Goal: Task Accomplishment & Management: Complete application form

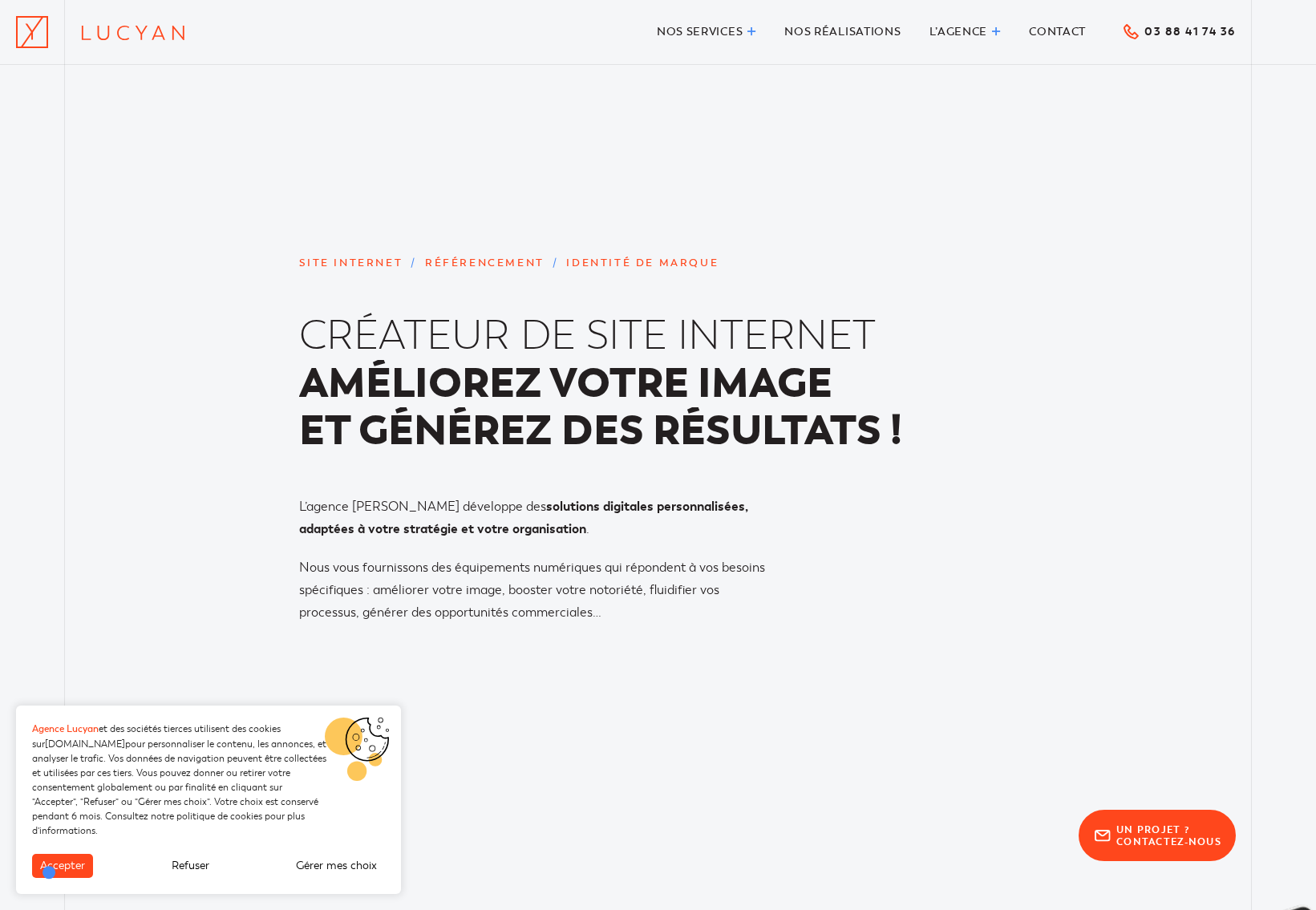
click at [50, 872] on button "Accepter" at bounding box center [63, 865] width 61 height 24
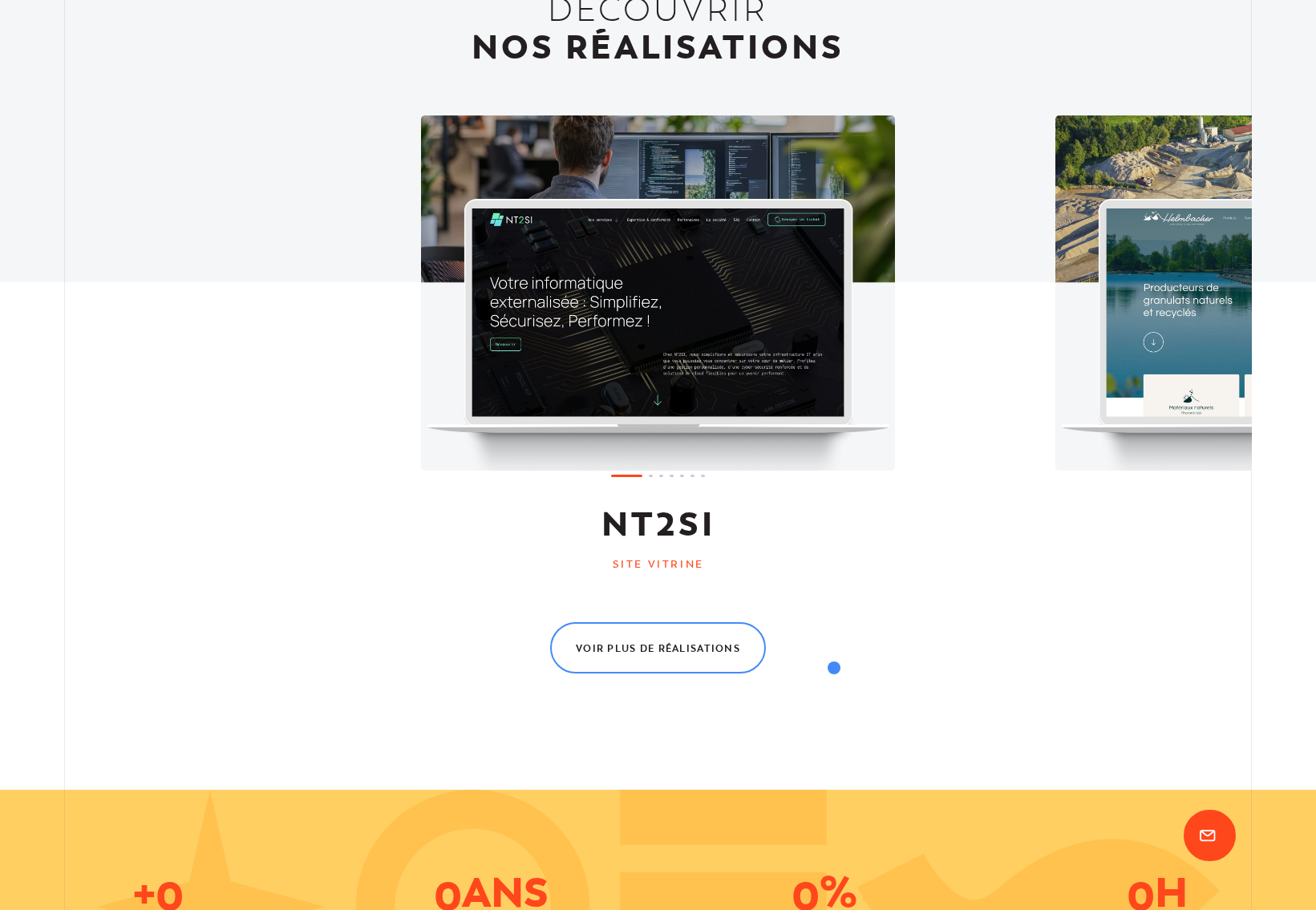
scroll to position [1640, 0]
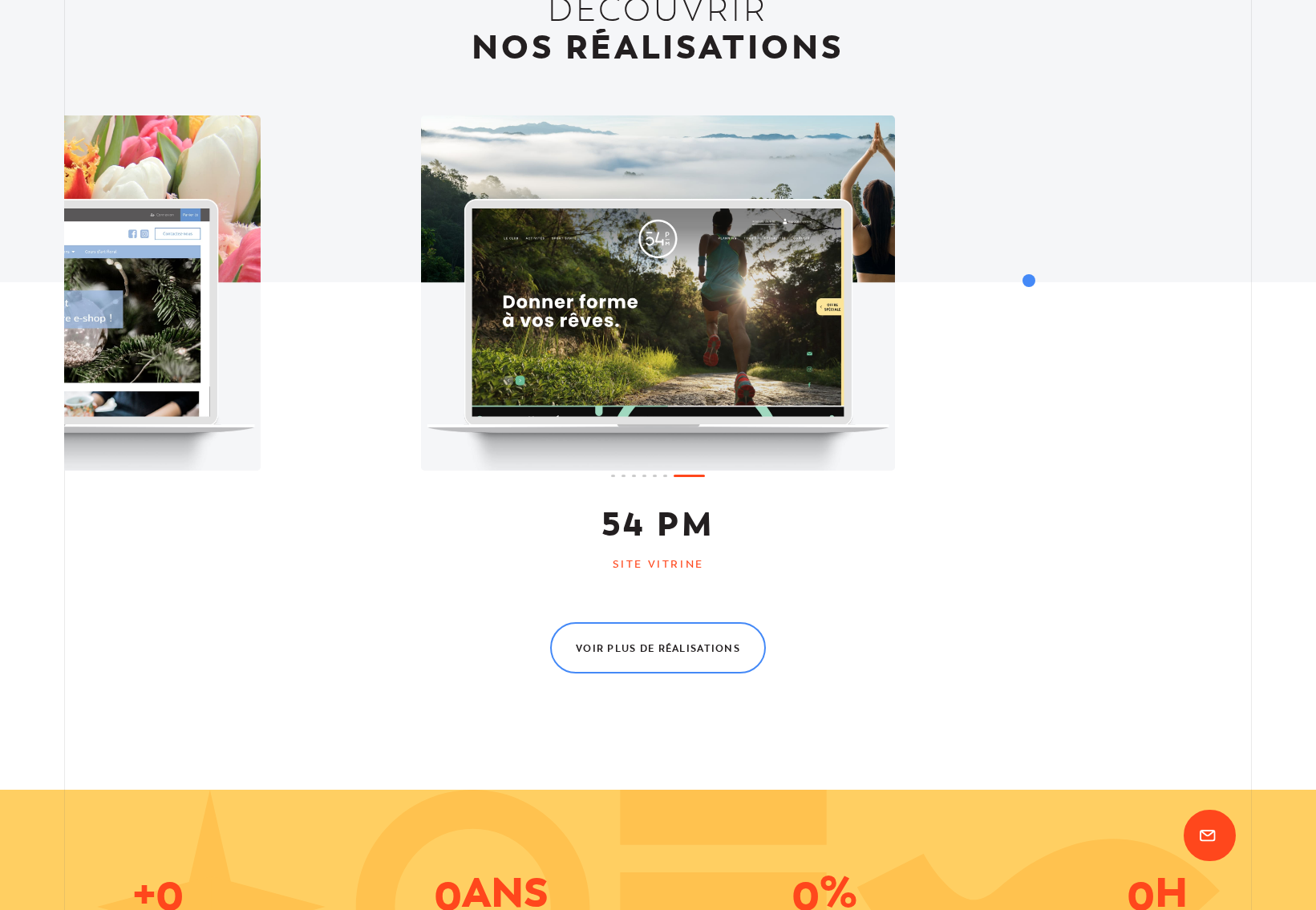
click at [1029, 281] on div "NT2SI Site vitrine Helmbacher Site vitrine & CRM Blumarïs E-commerce Muhleisen …" at bounding box center [657, 345] width 1187 height 459
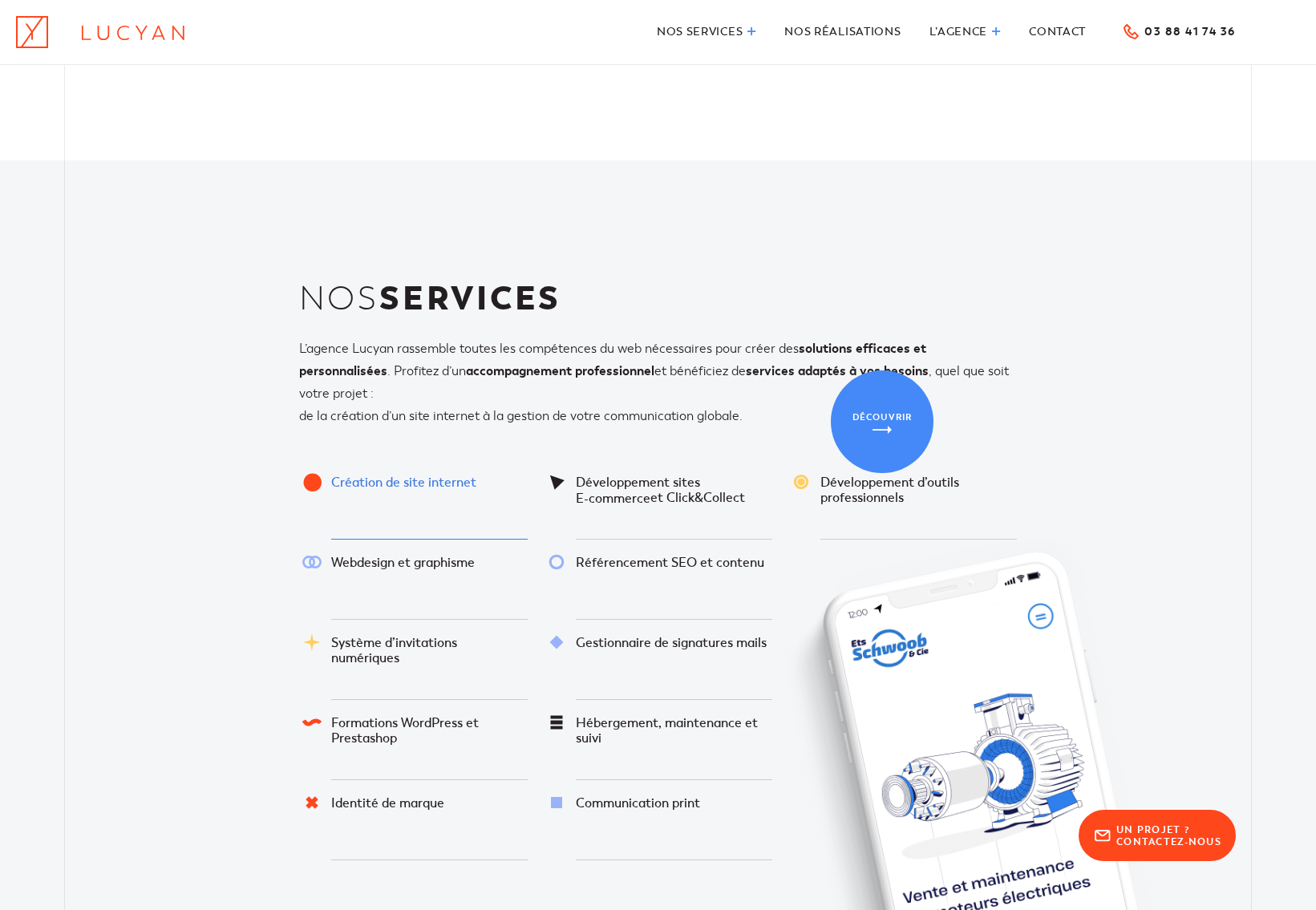
scroll to position [3379, 0]
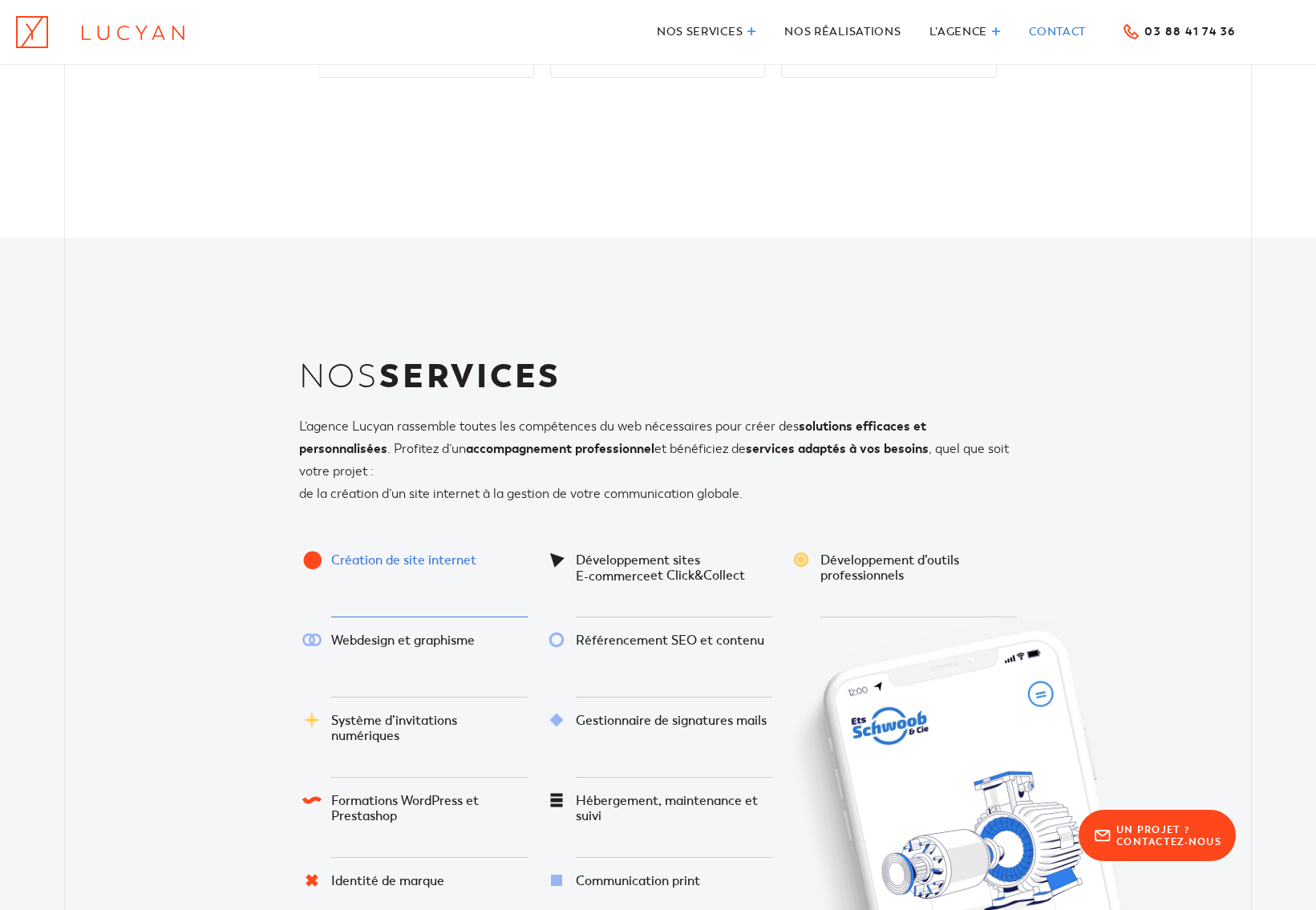
click at [1046, 32] on span "Contact" at bounding box center [1057, 32] width 57 height 13
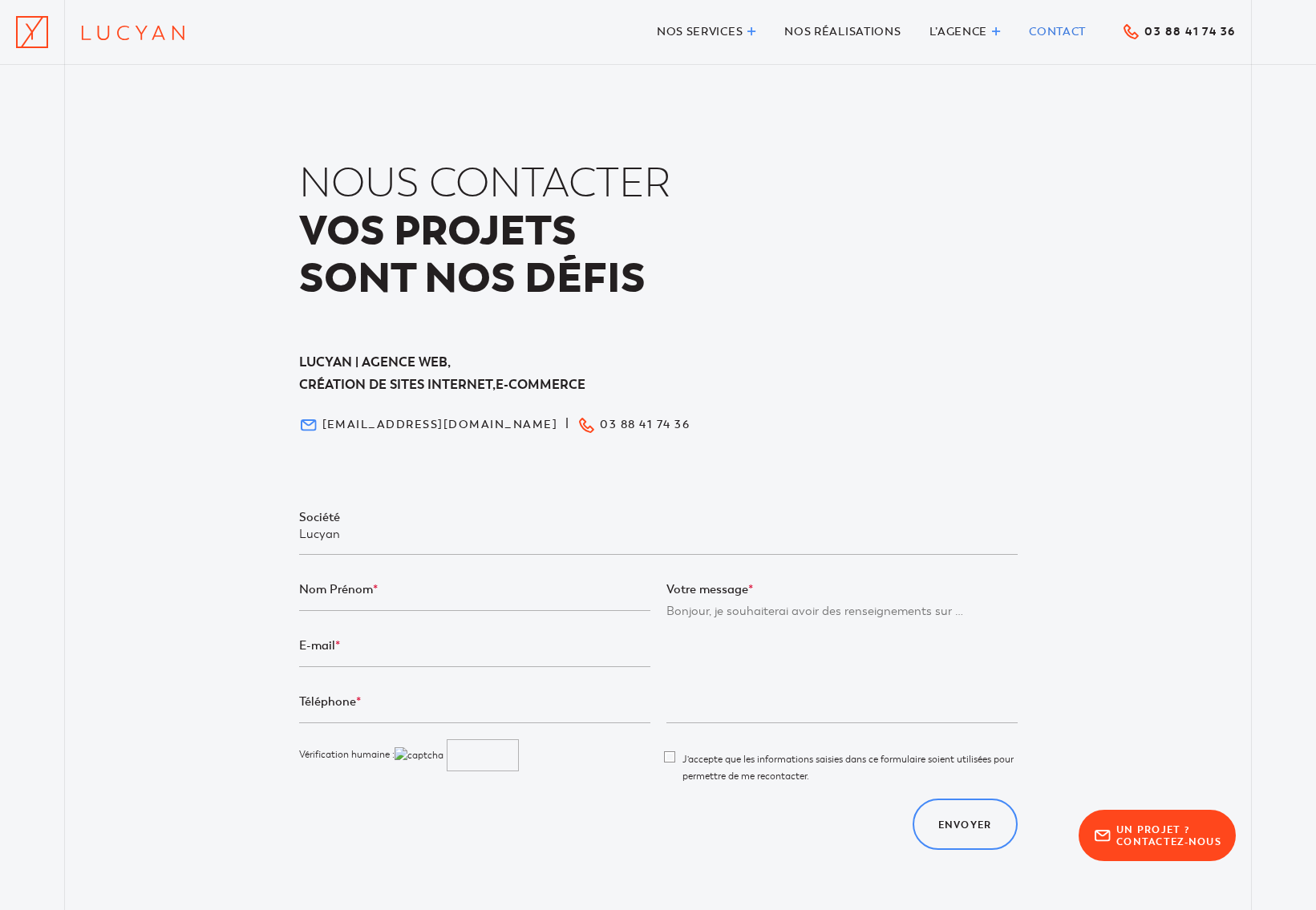
type input "Lucyan"
type input "[PERSON_NAME]"
type input "[PERSON_NAME][EMAIL_ADDRESS][DOMAIN_NAME]"
click at [745, 631] on textarea "Votre message *" at bounding box center [842, 663] width 351 height 119
type textarea "Test CONTACT"
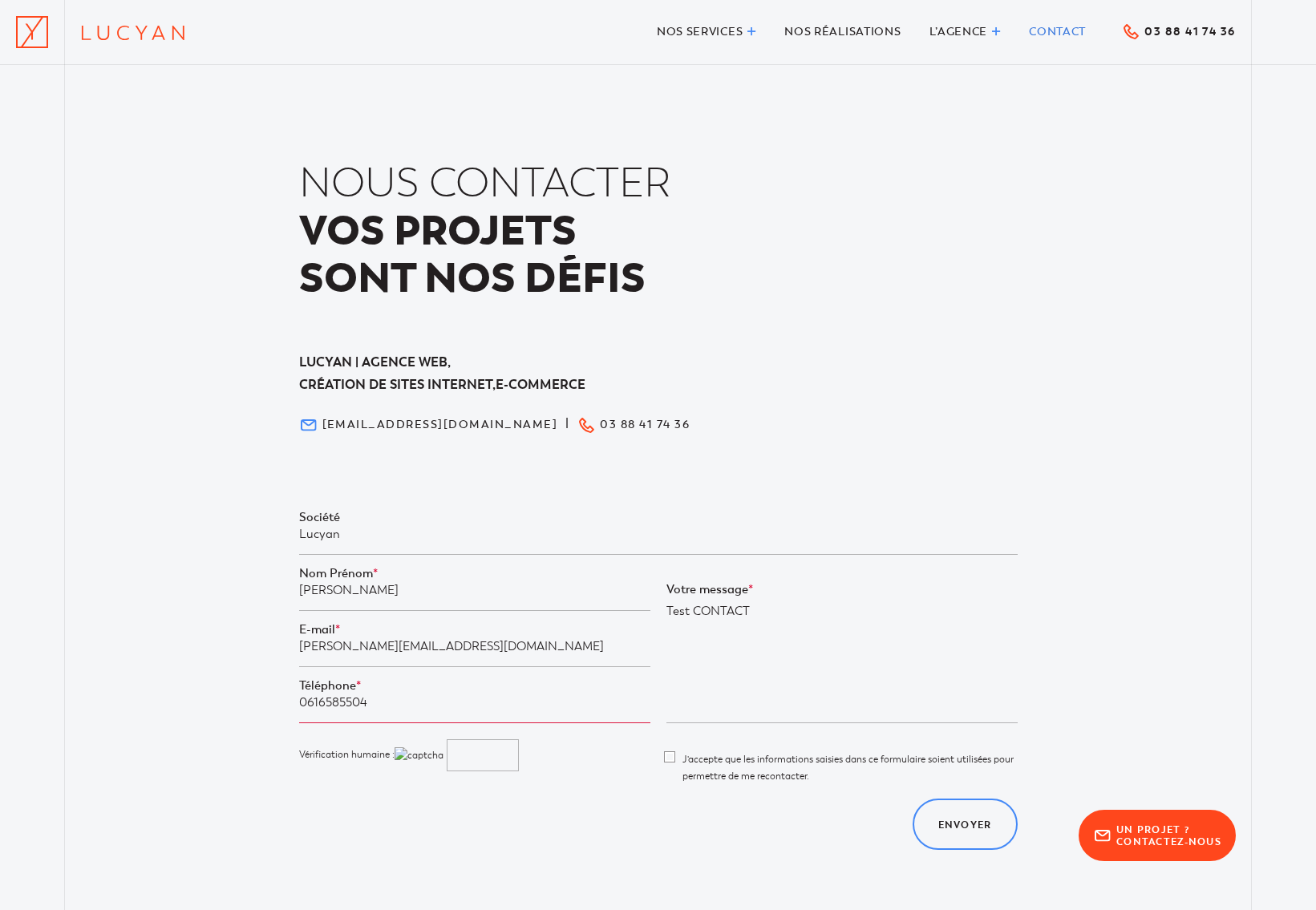
type input "0616585504"
click at [555, 771] on div "Veuillez laisser ce champ vide. Vérification humaine :" at bounding box center [475, 769] width 367 height 59
click at [482, 751] on input "Formulaire de contact" at bounding box center [483, 755] width 73 height 32
type input "vxgy"
click at [671, 755] on span "J'accepte que les informations saisies dans ce formulaire soient utilisées pour…" at bounding box center [842, 768] width 351 height 33
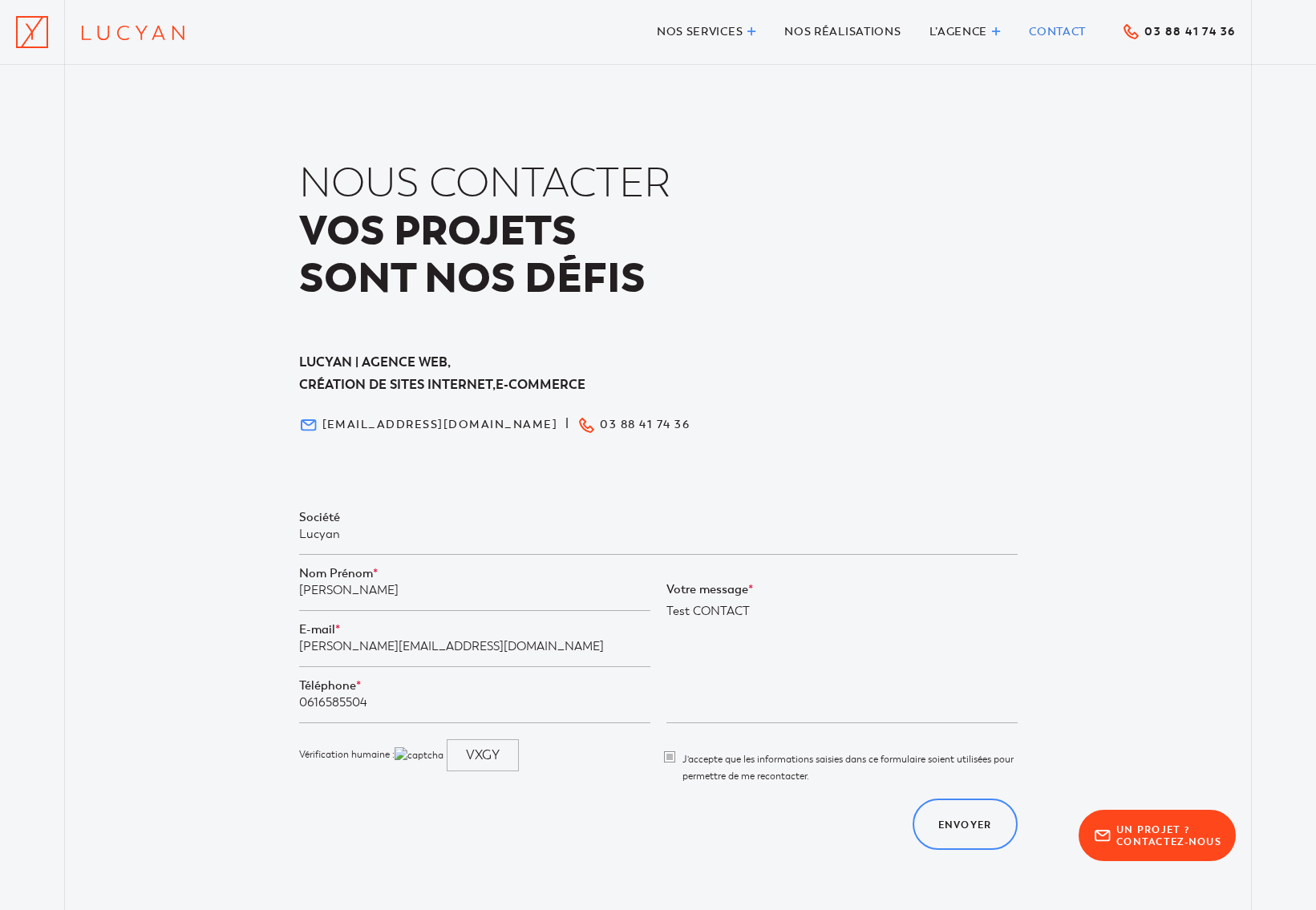
click at [671, 755] on input"] "J'accepte que les informations saisies dans ce formulaire soient utilisées pour…" at bounding box center [671, 772] width 11 height 40
checkbox input"] "true"
click at [965, 823] on span "Envoyer" at bounding box center [965, 825] width 53 height 10
